Goal: Information Seeking & Learning: Find specific fact

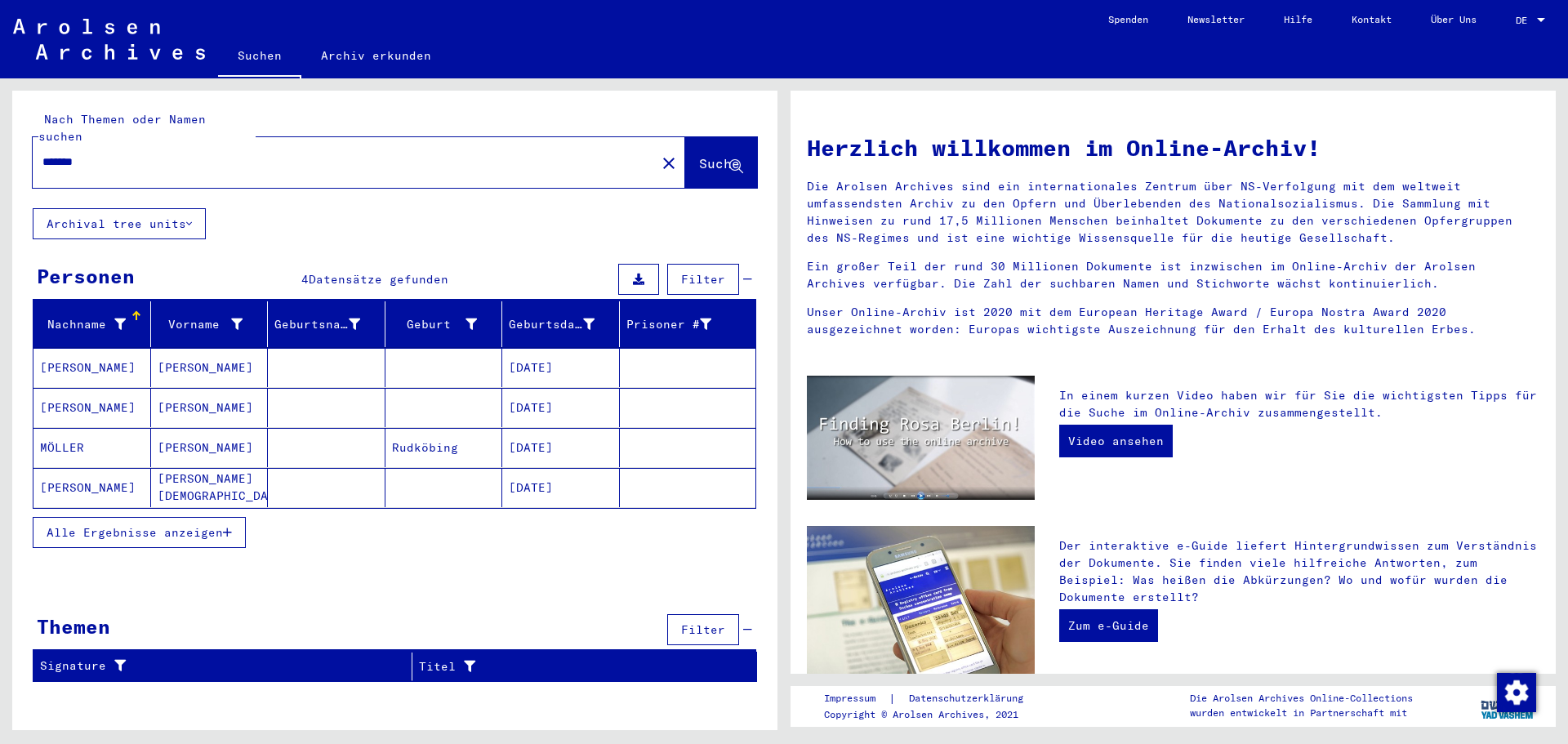
click at [319, 428] on mat-cell at bounding box center [326, 447] width 117 height 39
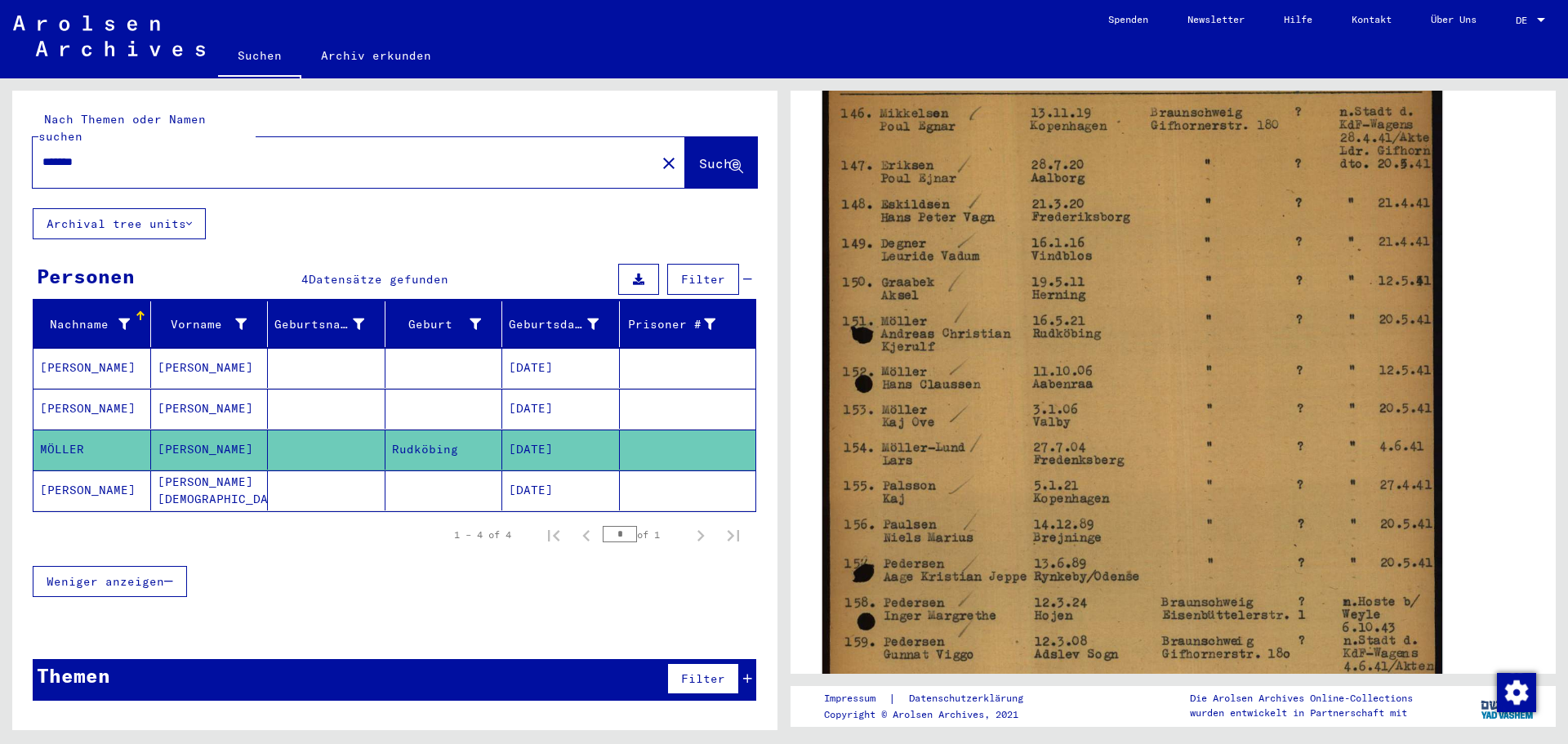
scroll to position [327, 0]
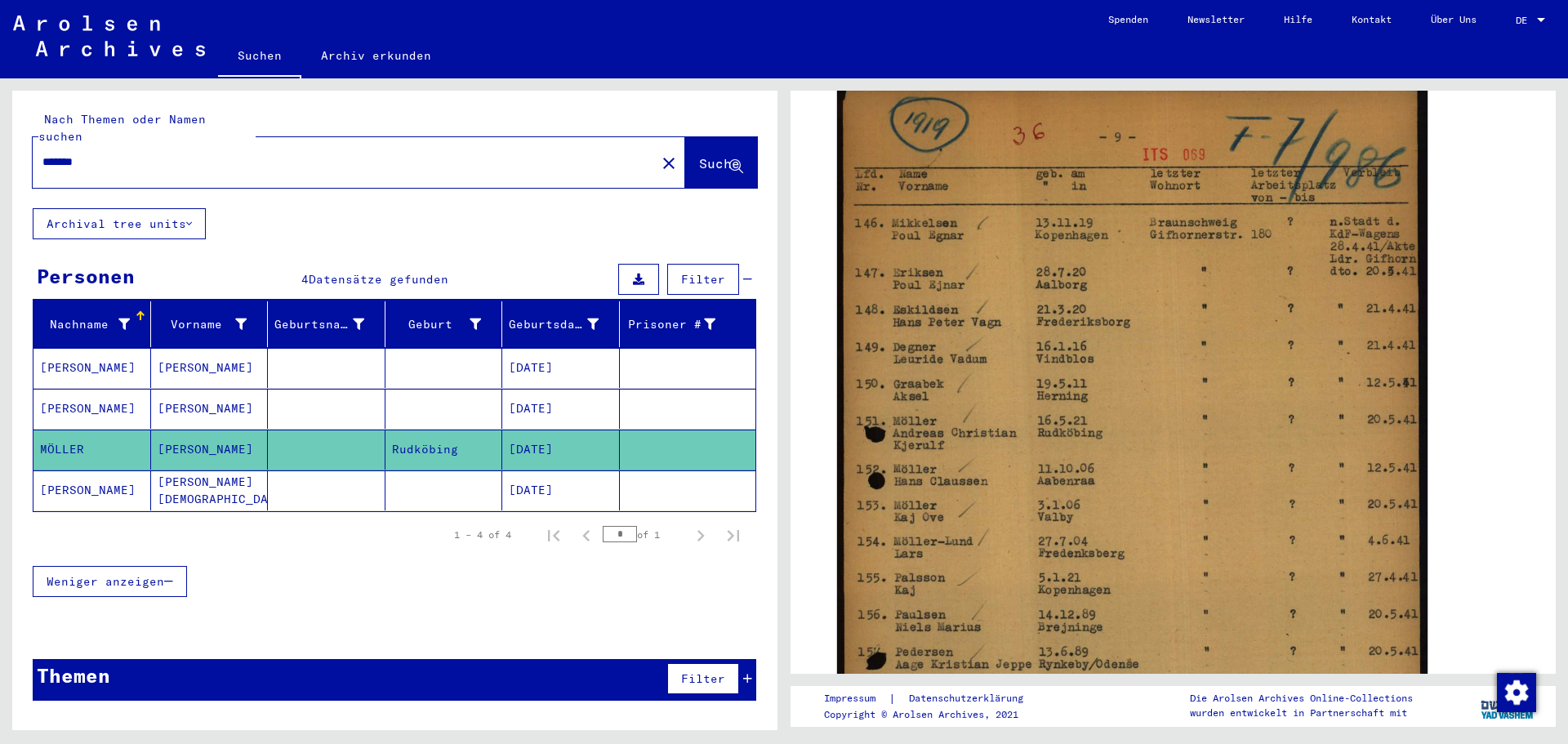
click at [556, 436] on mat-cell "[DATE]" at bounding box center [561, 450] width 117 height 40
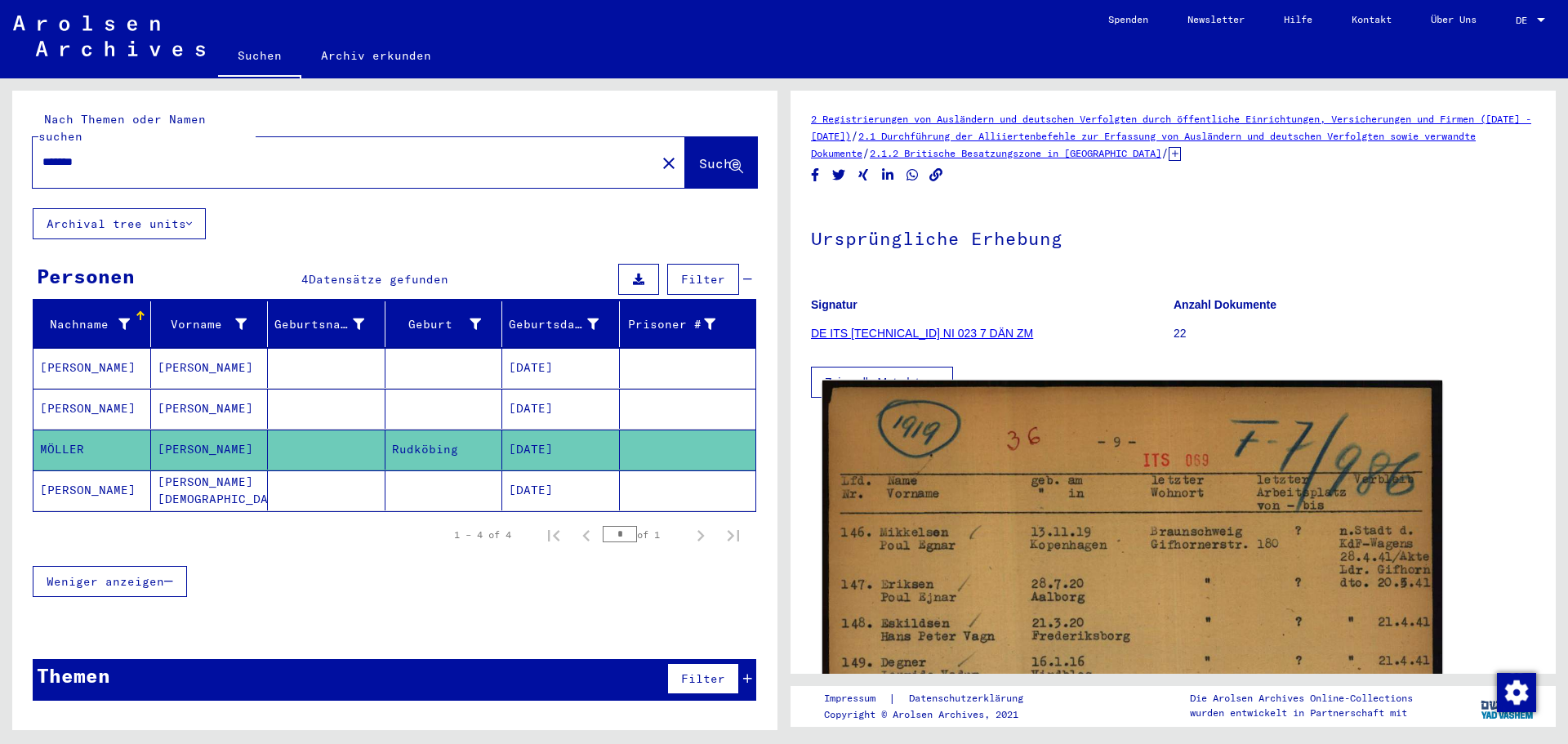
scroll to position [0, 0]
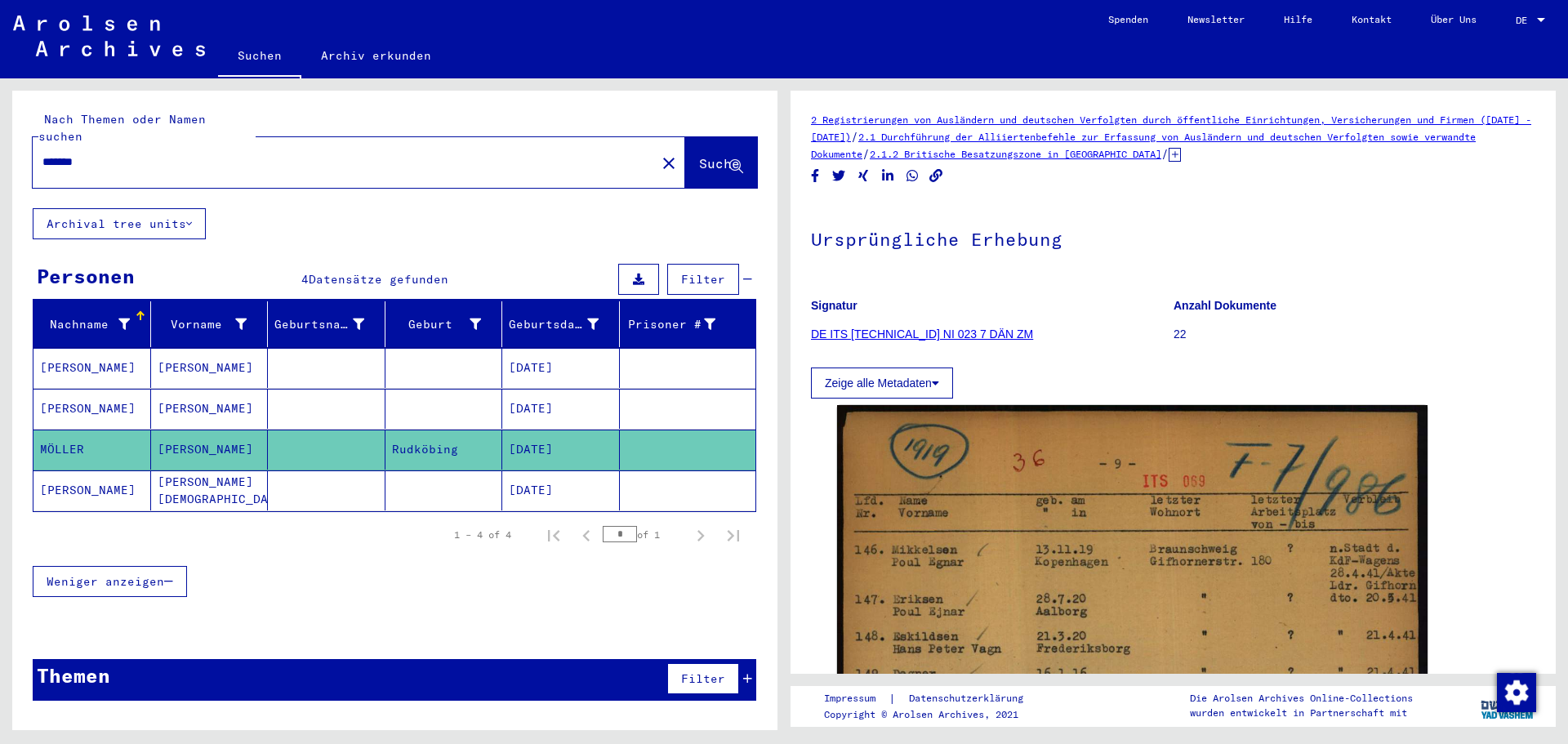
drag, startPoint x: 810, startPoint y: 115, endPoint x: 1231, endPoint y: 159, distance: 423.3
copy div "2 Registrierungen von Ausländern und deutschen Verfolgten durch öffentliche Ein…"
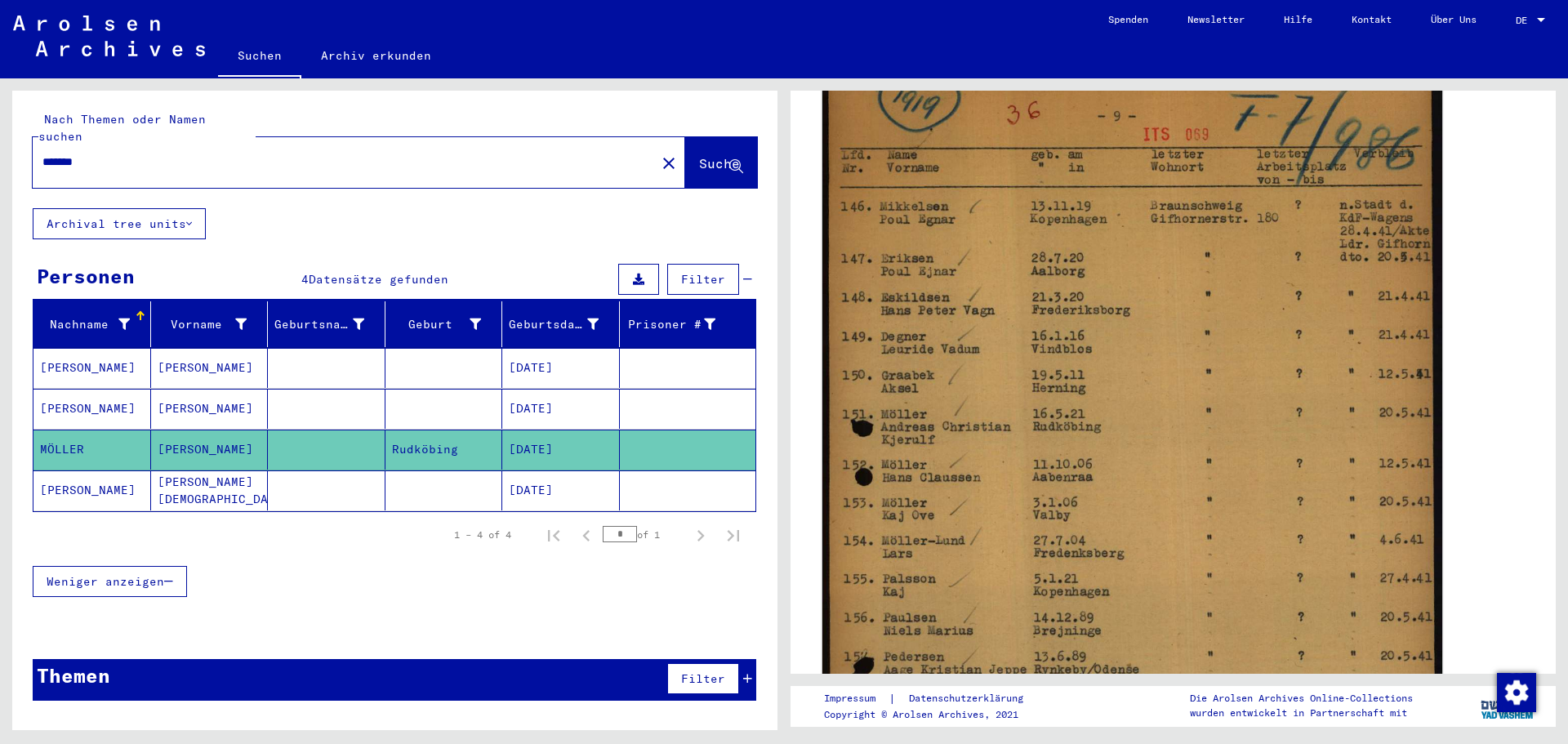
scroll to position [735, 0]
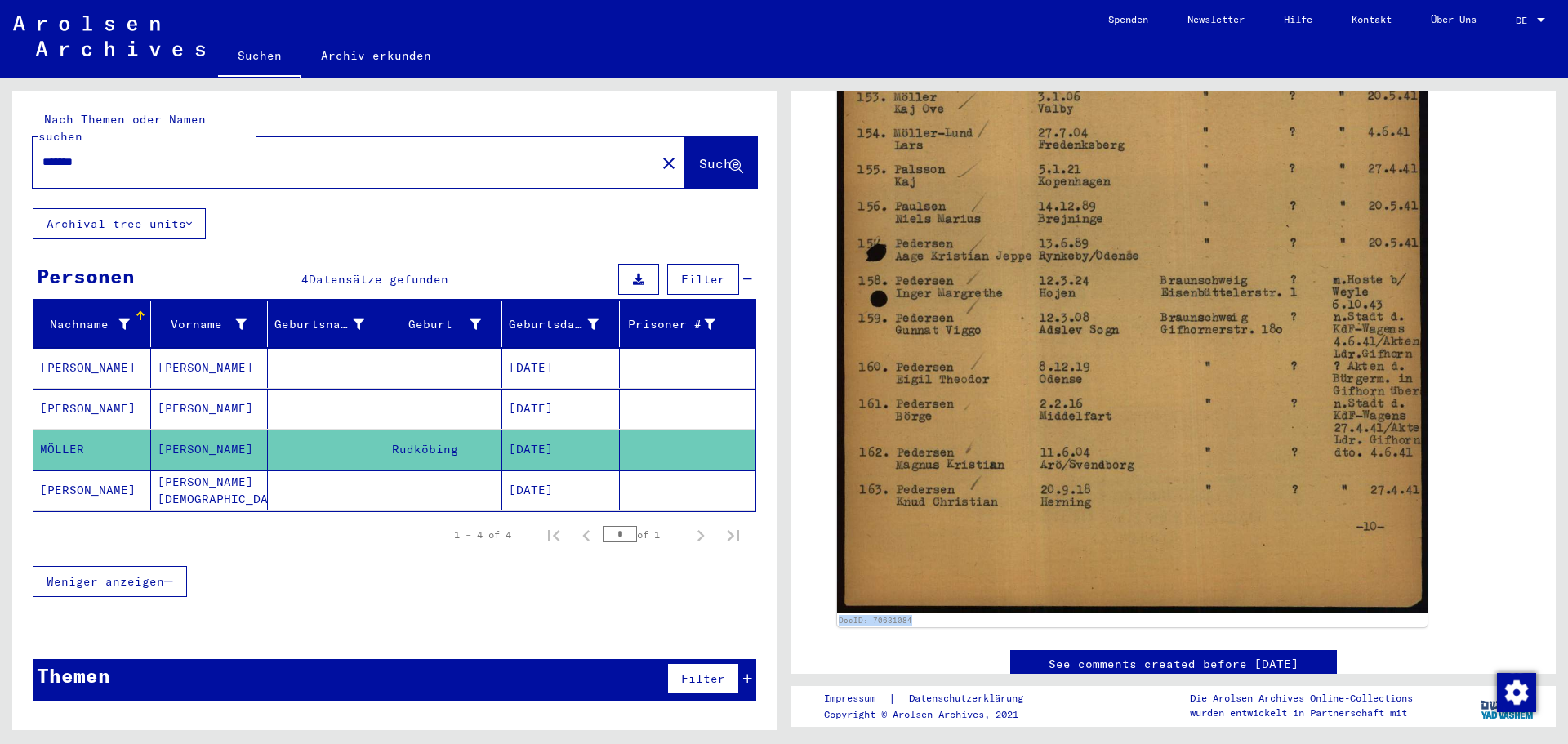
drag, startPoint x: 907, startPoint y: 621, endPoint x: 835, endPoint y: 611, distance: 72.7
click at [835, 611] on div "DocID: 70631084" at bounding box center [1173, 148] width 685 height 971
copy link "DocID: 70631084"
